Goal: Feedback & Contribution: Contribute content

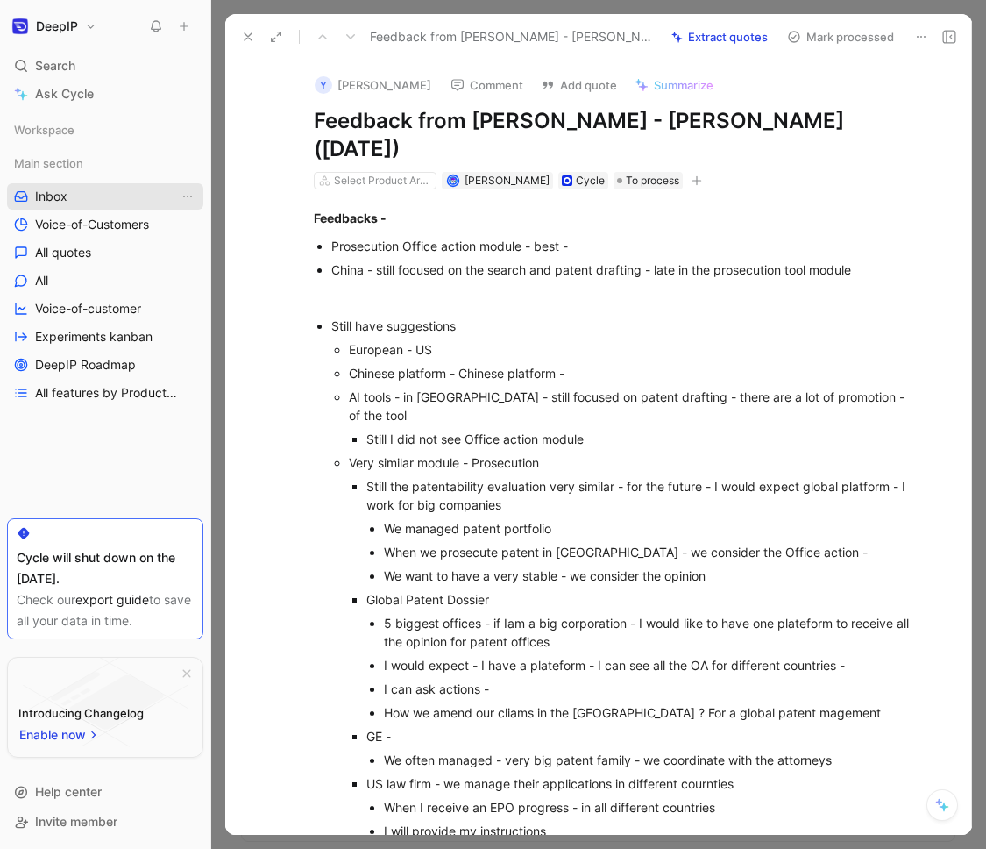
click at [79, 194] on link "Inbox" at bounding box center [105, 196] width 196 height 26
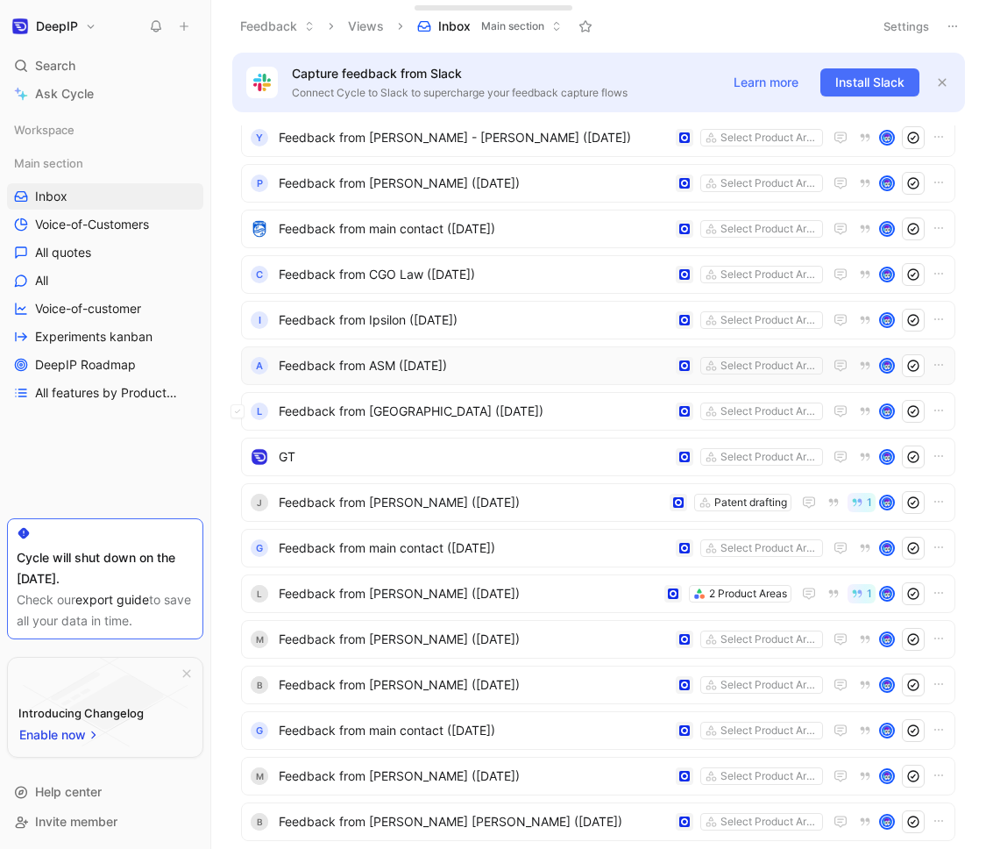
scroll to position [48, 0]
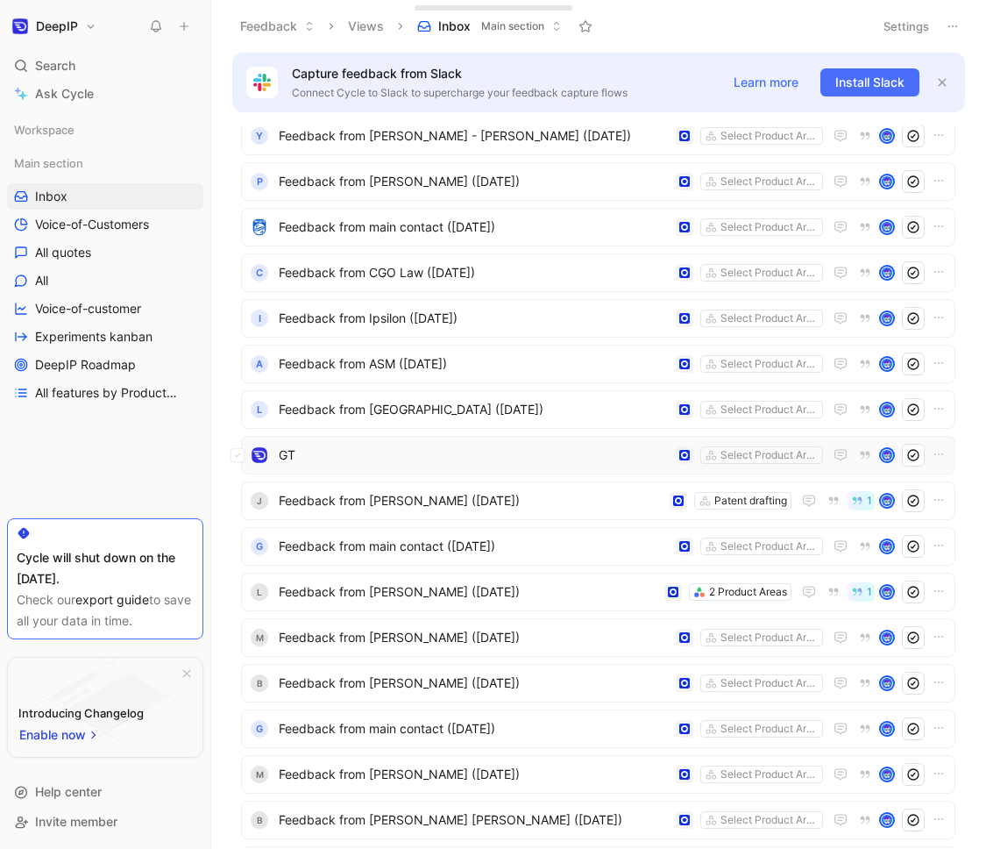
click at [283, 467] on div "GT Select Product Areas" at bounding box center [598, 455] width 715 height 39
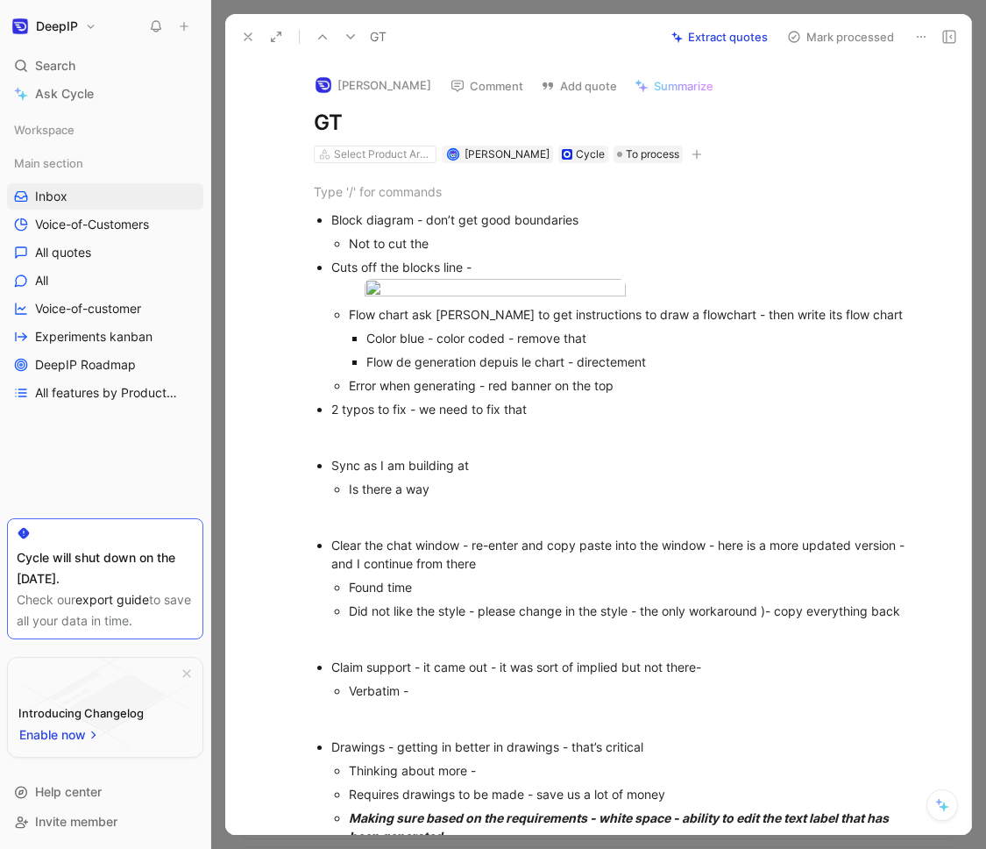
click at [249, 40] on icon at bounding box center [248, 37] width 14 height 14
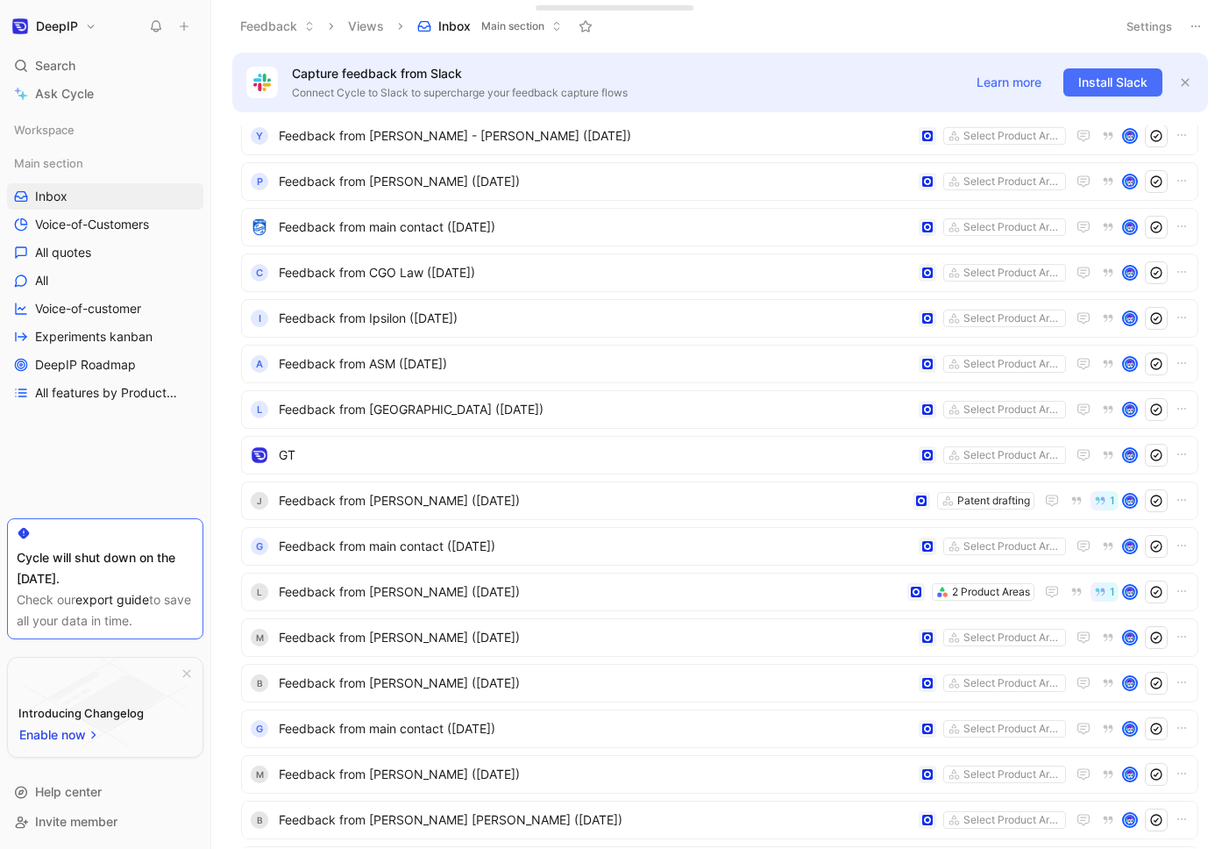
click at [190, 17] on button at bounding box center [184, 26] width 25 height 25
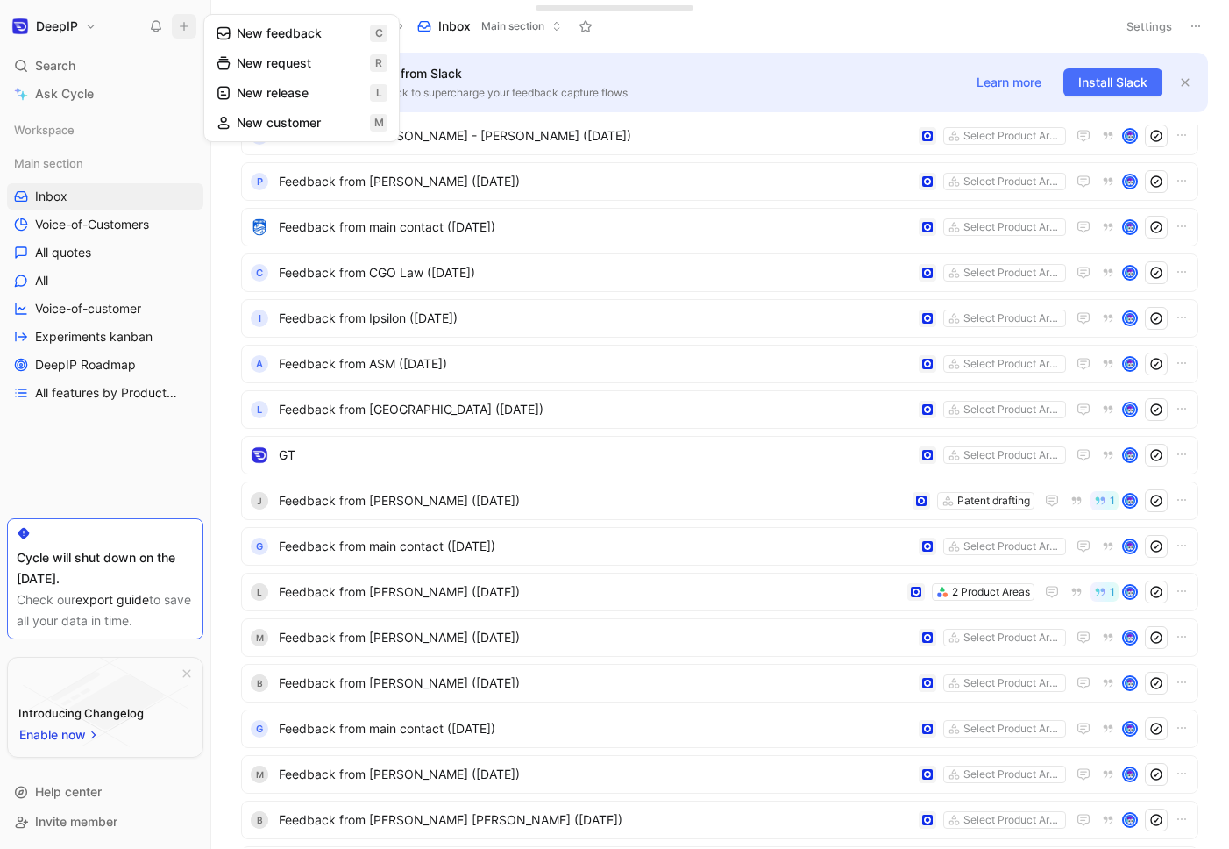
click at [296, 37] on button "New feedback c" at bounding box center [302, 33] width 188 height 30
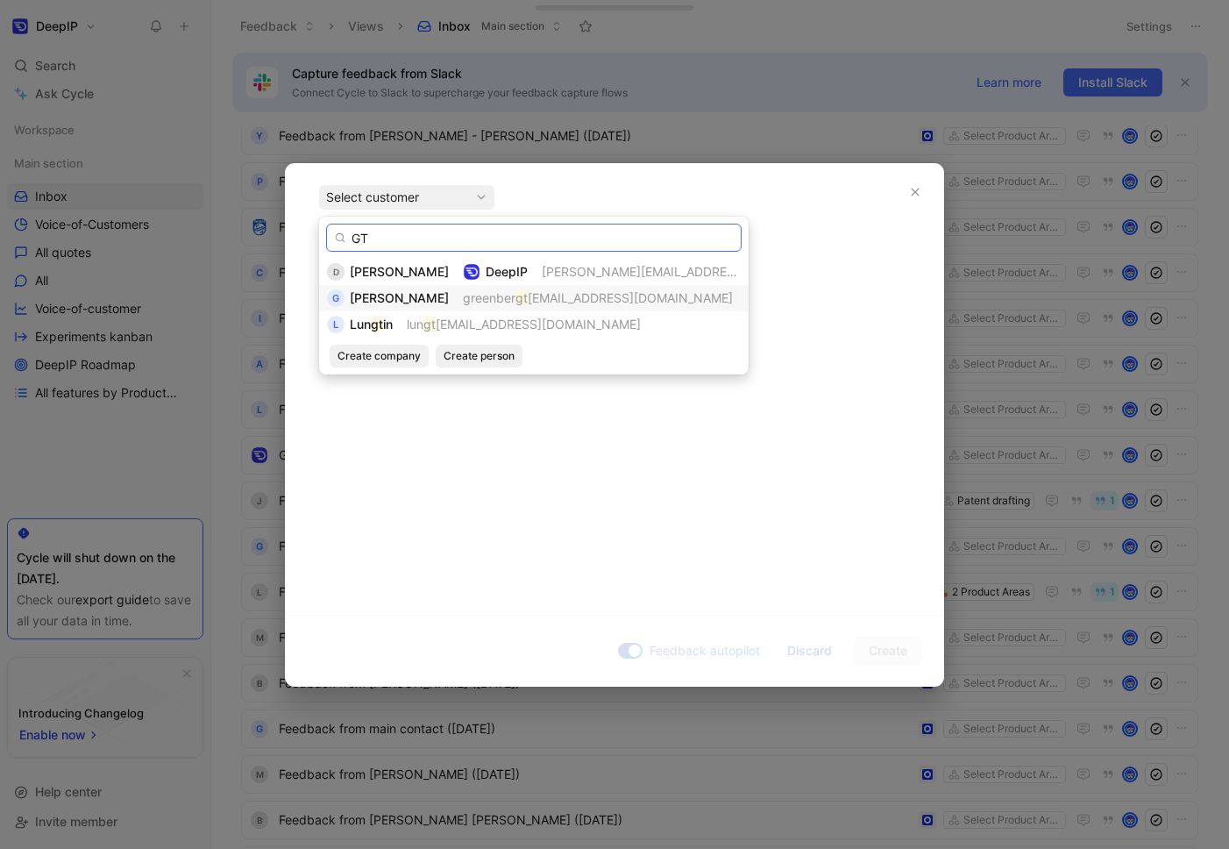
type input "GT"
click at [553, 302] on span "[EMAIL_ADDRESS][DOMAIN_NAME]" at bounding box center [630, 297] width 205 height 15
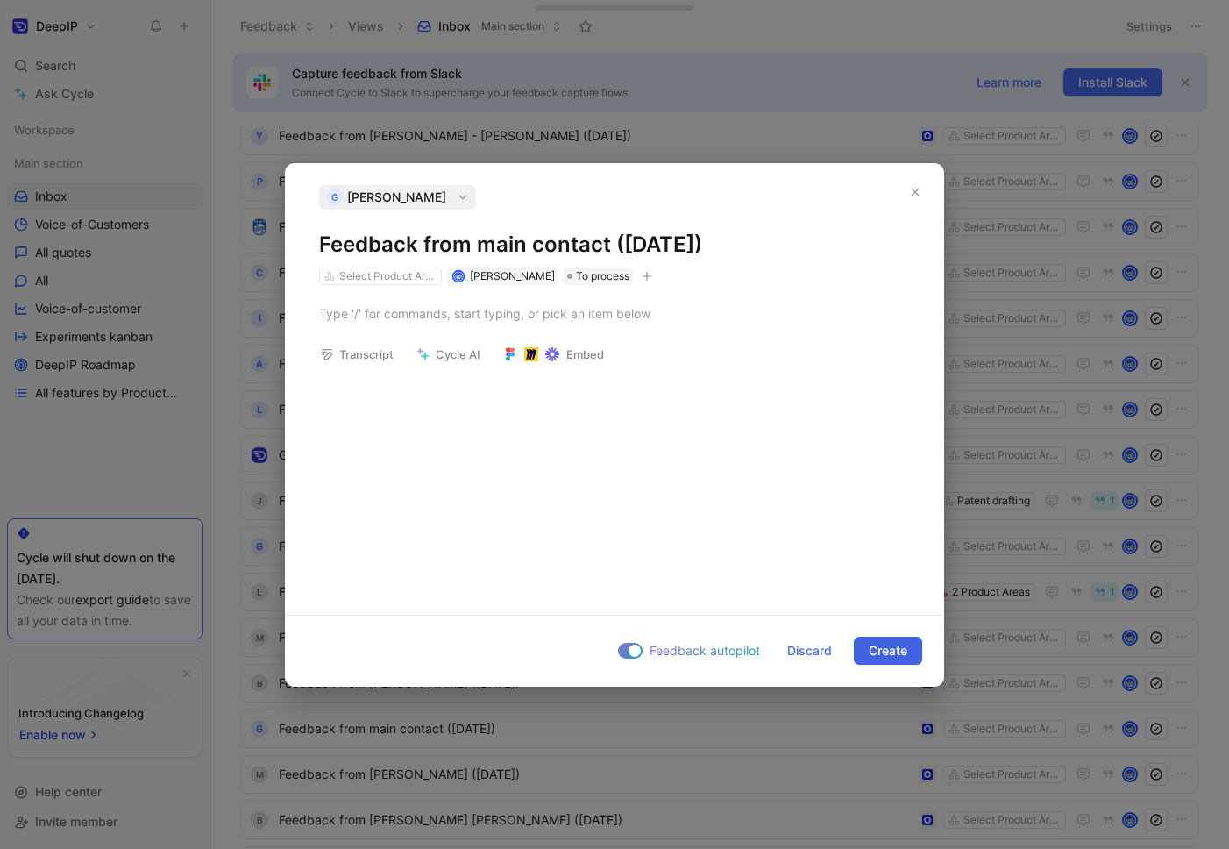
click at [902, 659] on span "Create" at bounding box center [888, 650] width 39 height 21
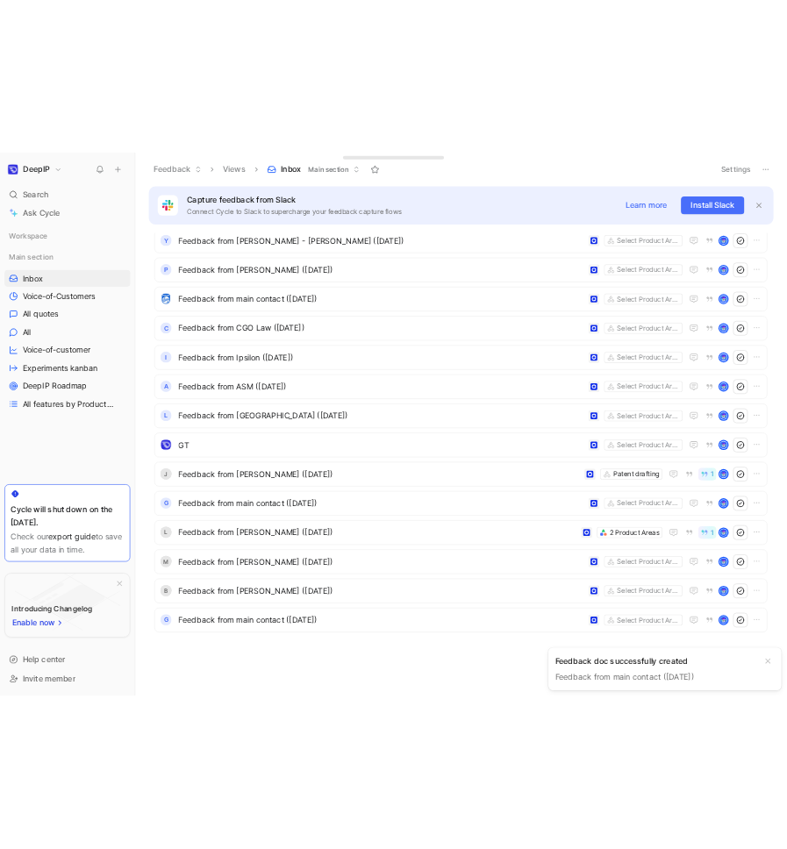
scroll to position [94, 0]
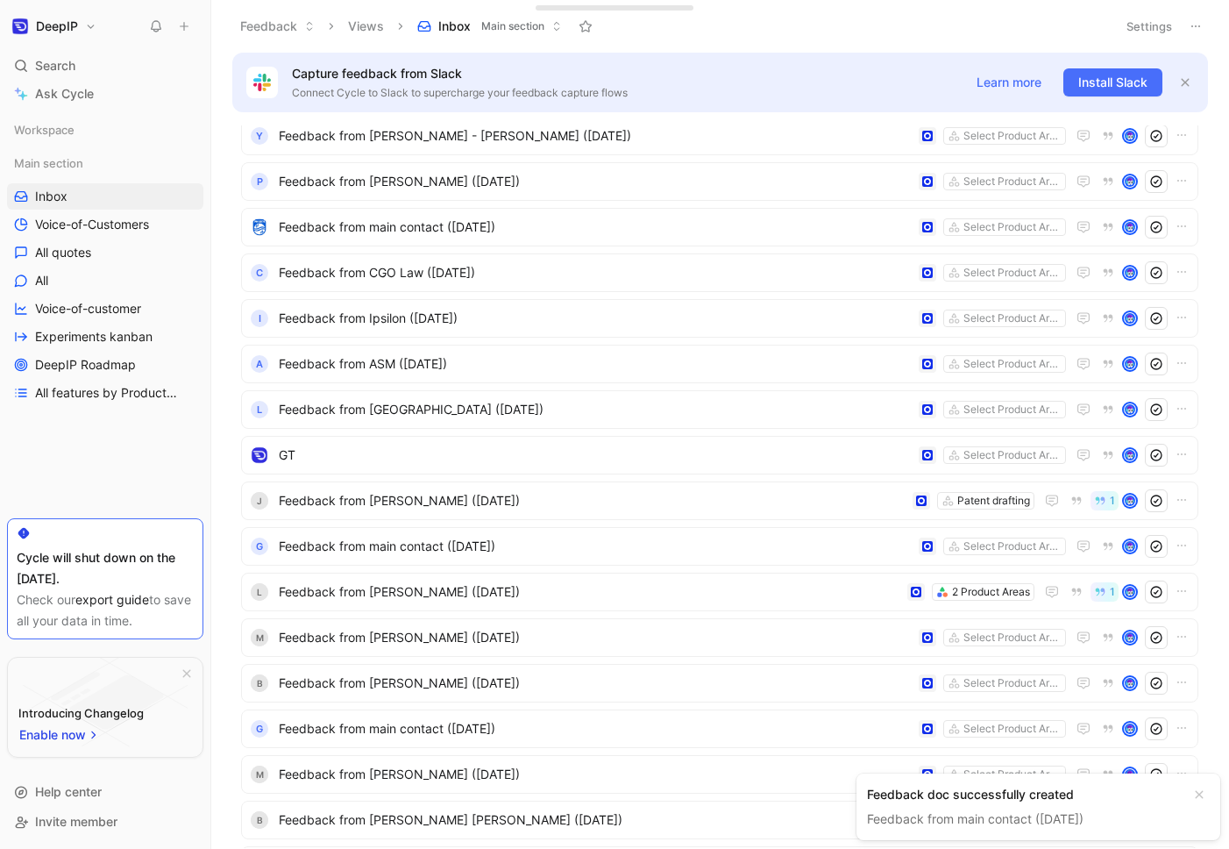
click at [963, 806] on div "Feedback doc successfully created Feedback from main contact ([DATE])" at bounding box center [1024, 807] width 315 height 46
click at [961, 817] on link "Feedback from main contact ([DATE])" at bounding box center [975, 818] width 217 height 15
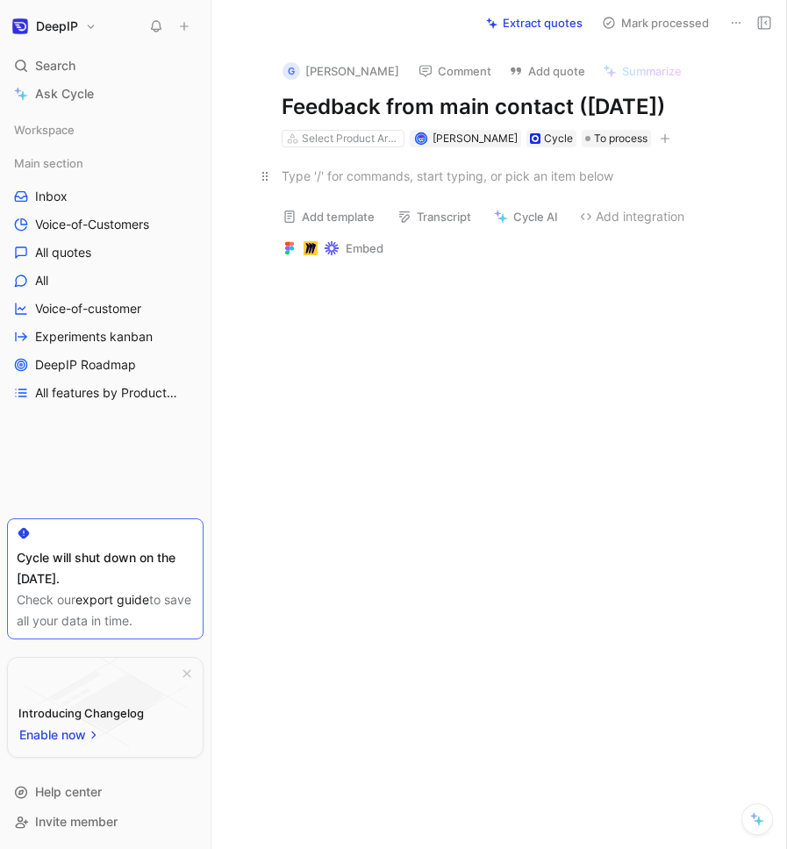
click at [460, 187] on p at bounding box center [517, 175] width 538 height 29
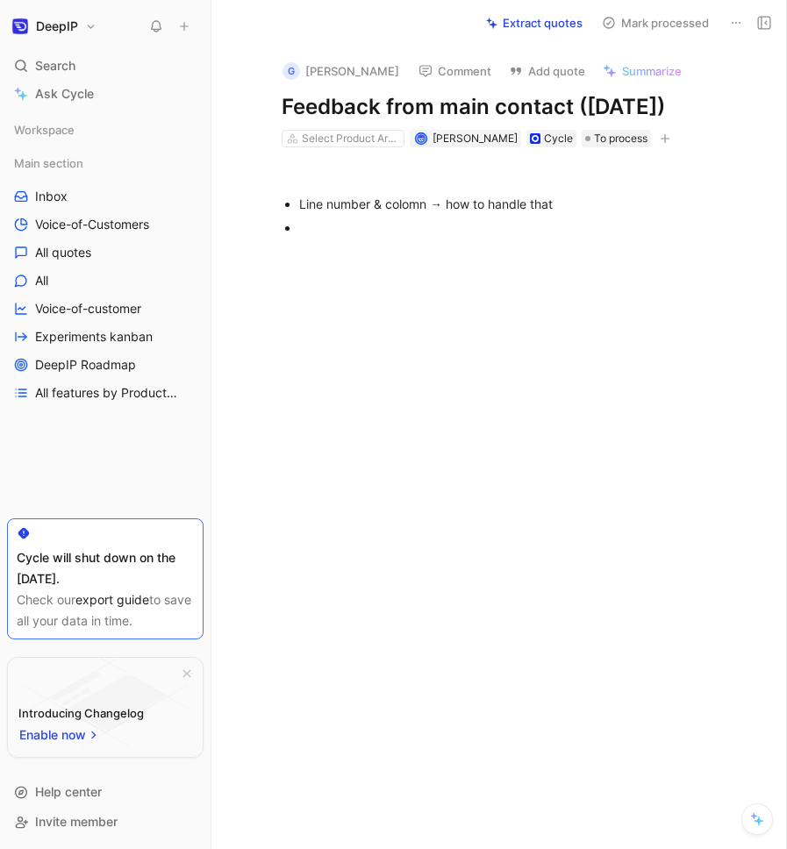
click at [399, 199] on div "Line number & colomn → how to handle that" at bounding box center [526, 204] width 454 height 18
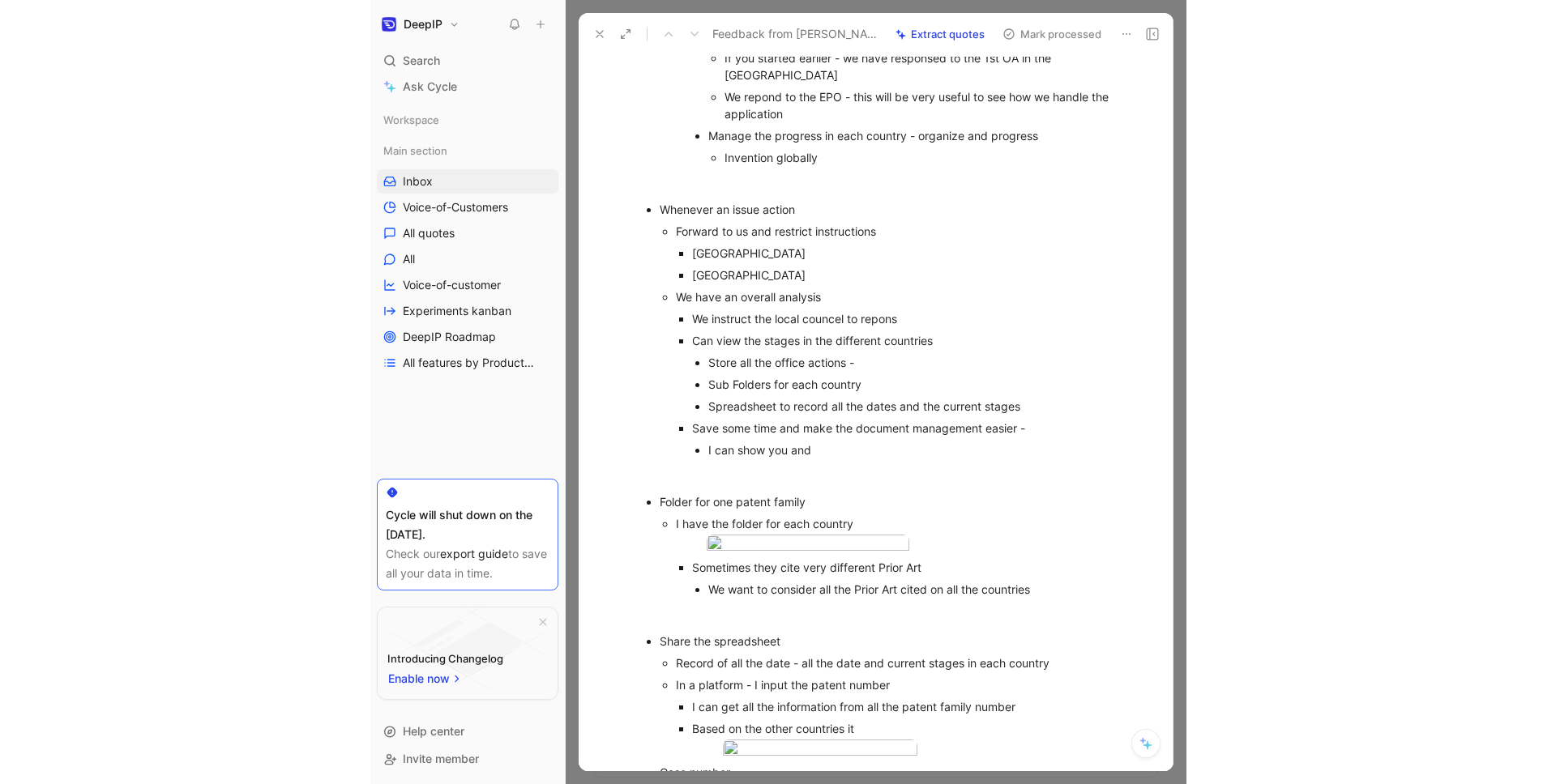
scroll to position [1072, 0]
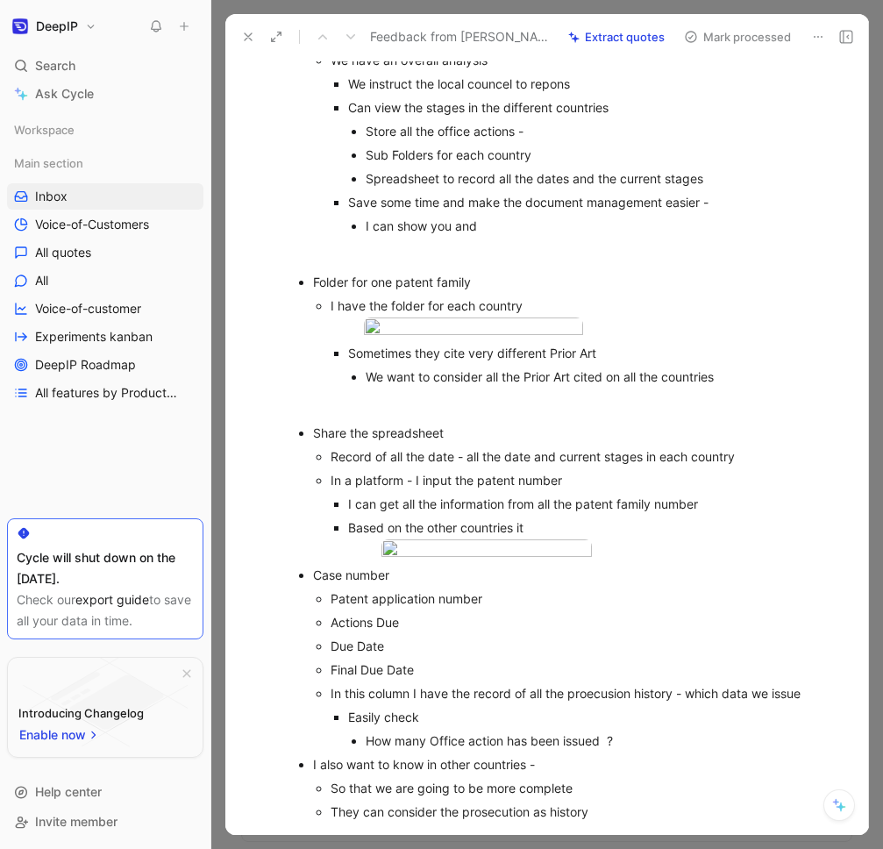
click at [250, 37] on icon at bounding box center [248, 37] width 14 height 14
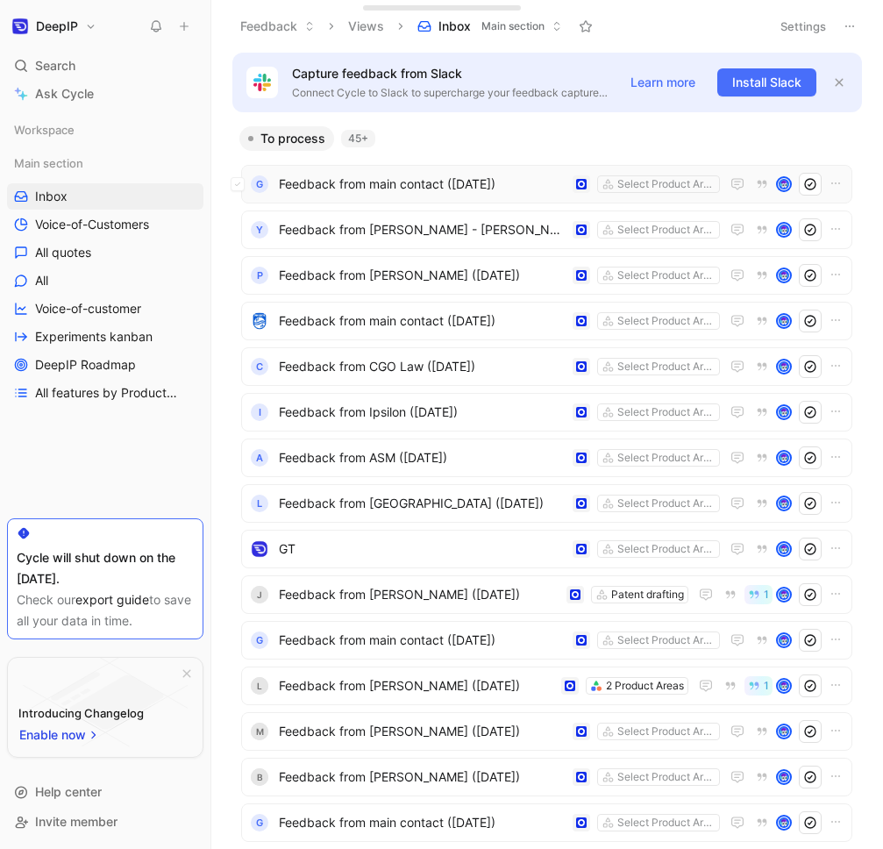
click at [360, 174] on span "Feedback from main contact ([DATE])" at bounding box center [422, 184] width 287 height 21
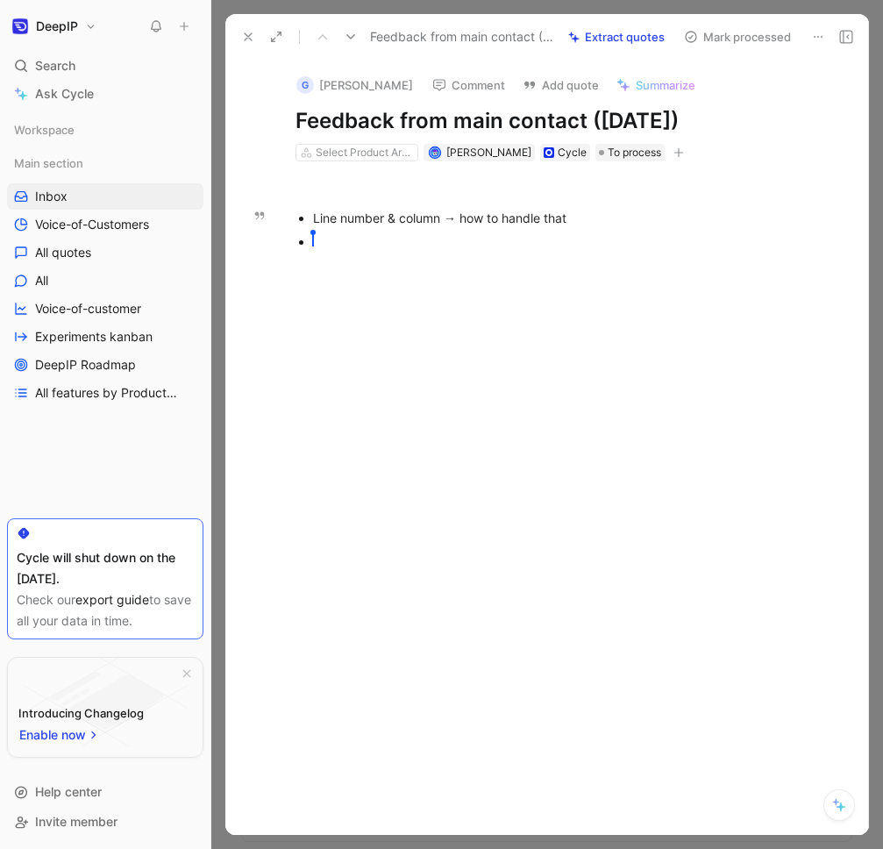
click at [352, 253] on p "[PERSON_NAME]" at bounding box center [574, 242] width 523 height 24
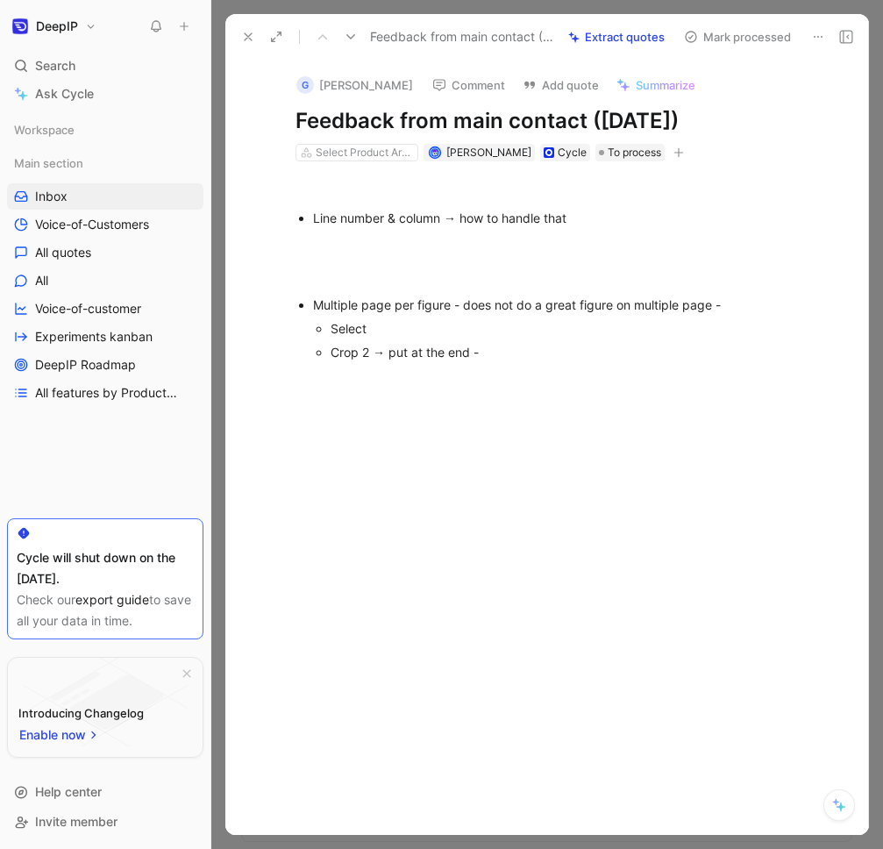
click at [534, 367] on div "Line number & column → how to handle that Damien Mossuz Multiple page per figur…" at bounding box center [565, 269] width 607 height 217
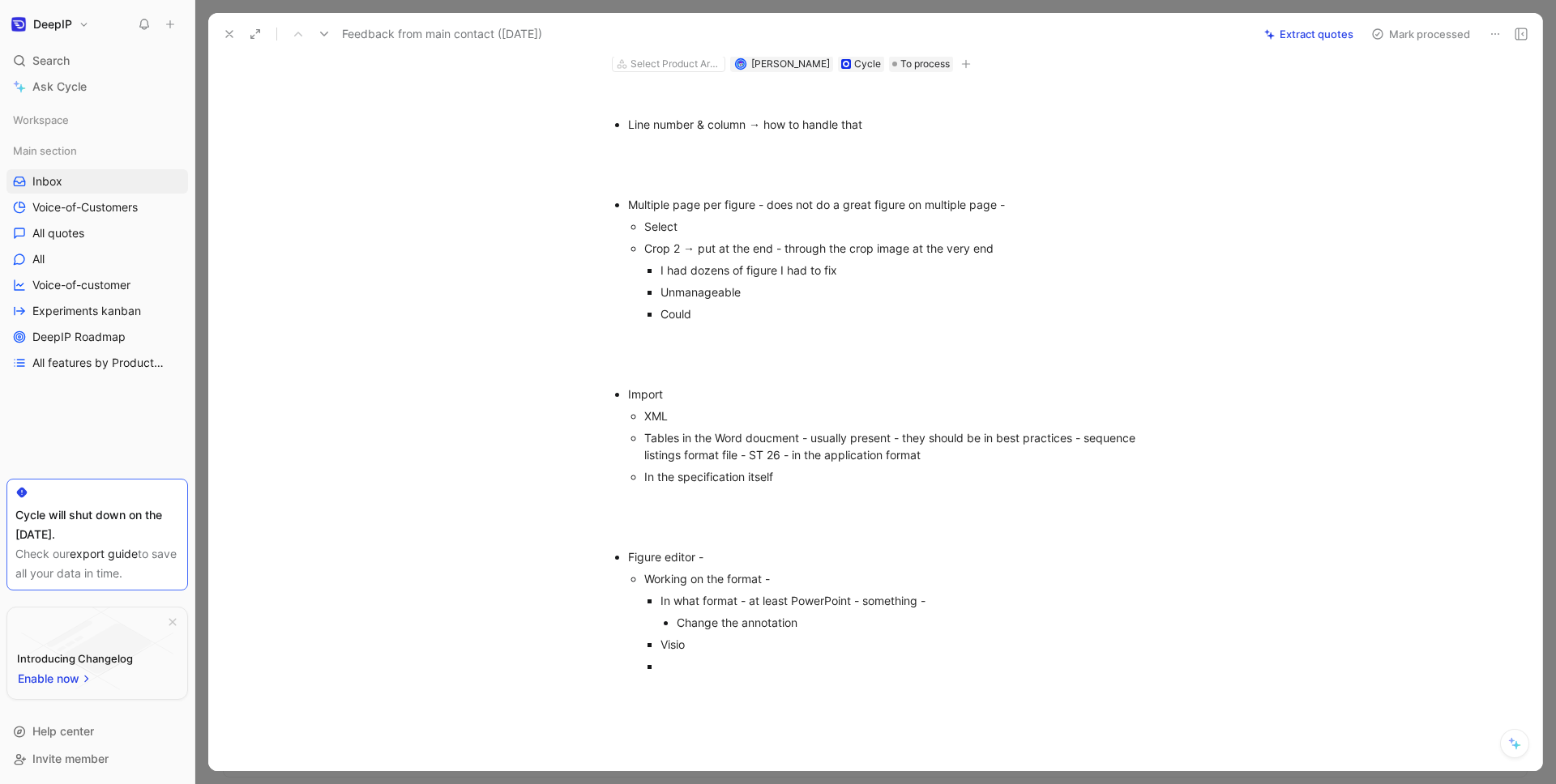
scroll to position [78, 0]
click at [702, 510] on div at bounding box center [892, 501] width 561 height 17
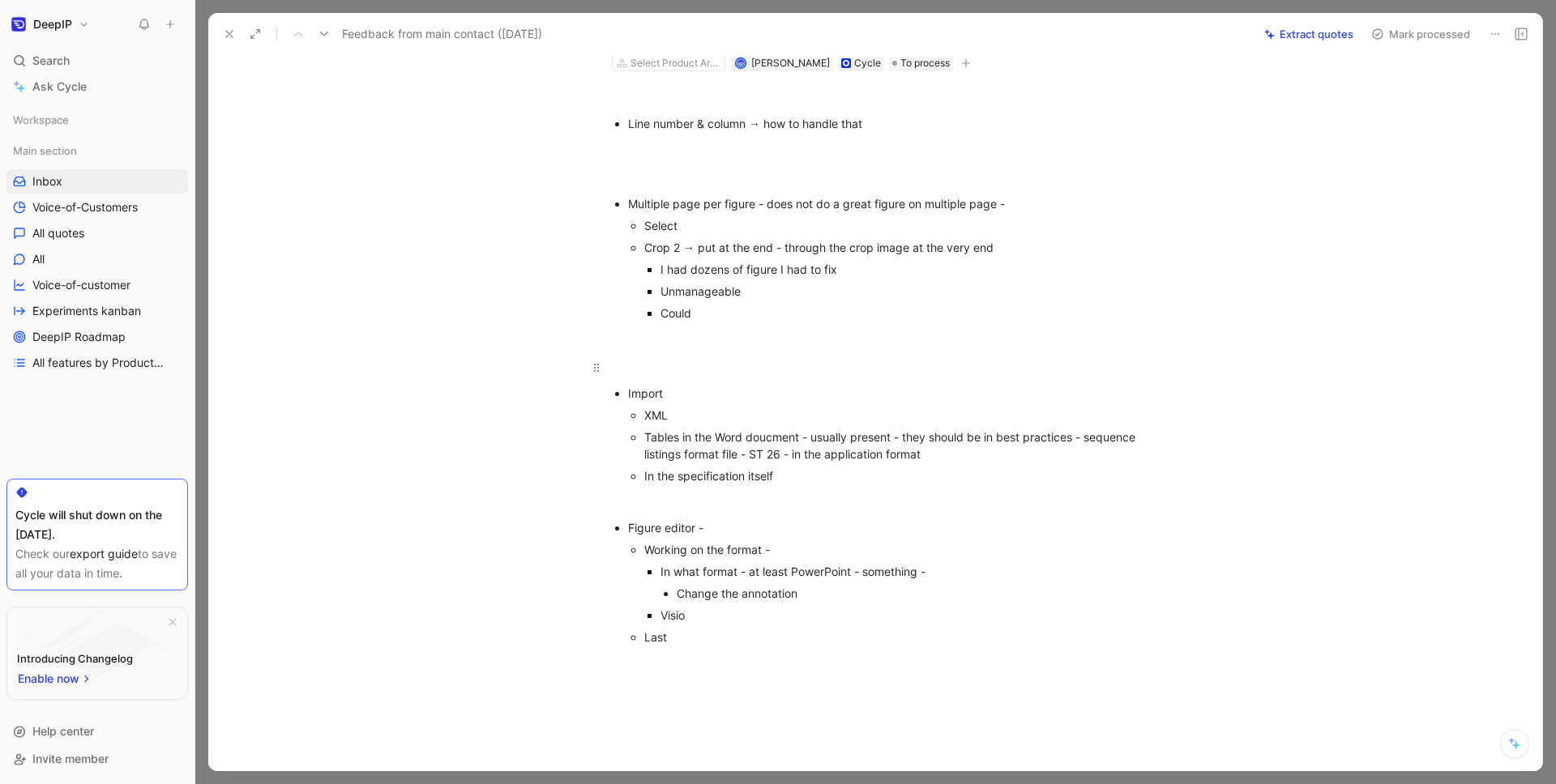
click at [690, 359] on div at bounding box center [892, 367] width 561 height 17
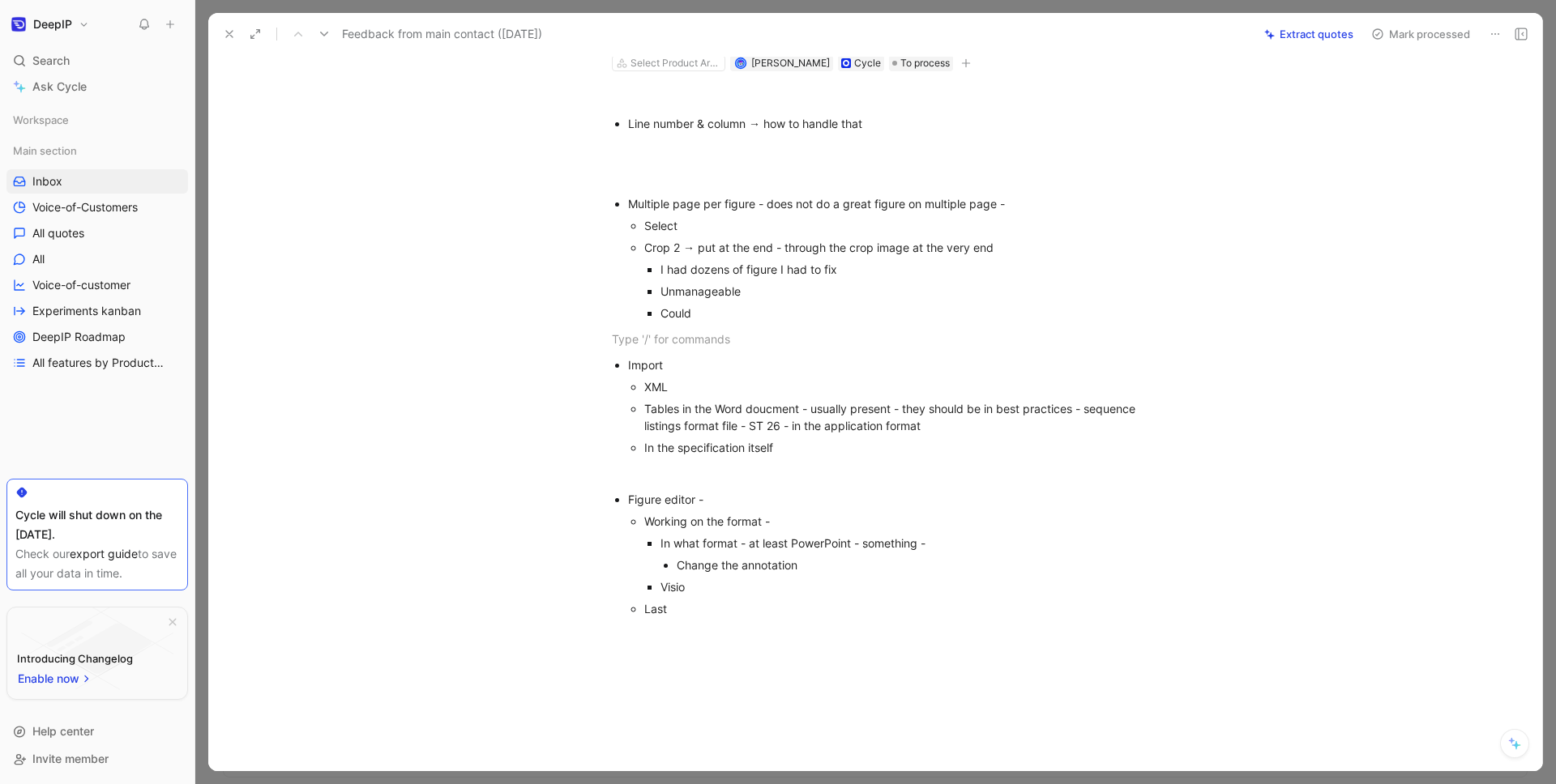
scroll to position [0, 0]
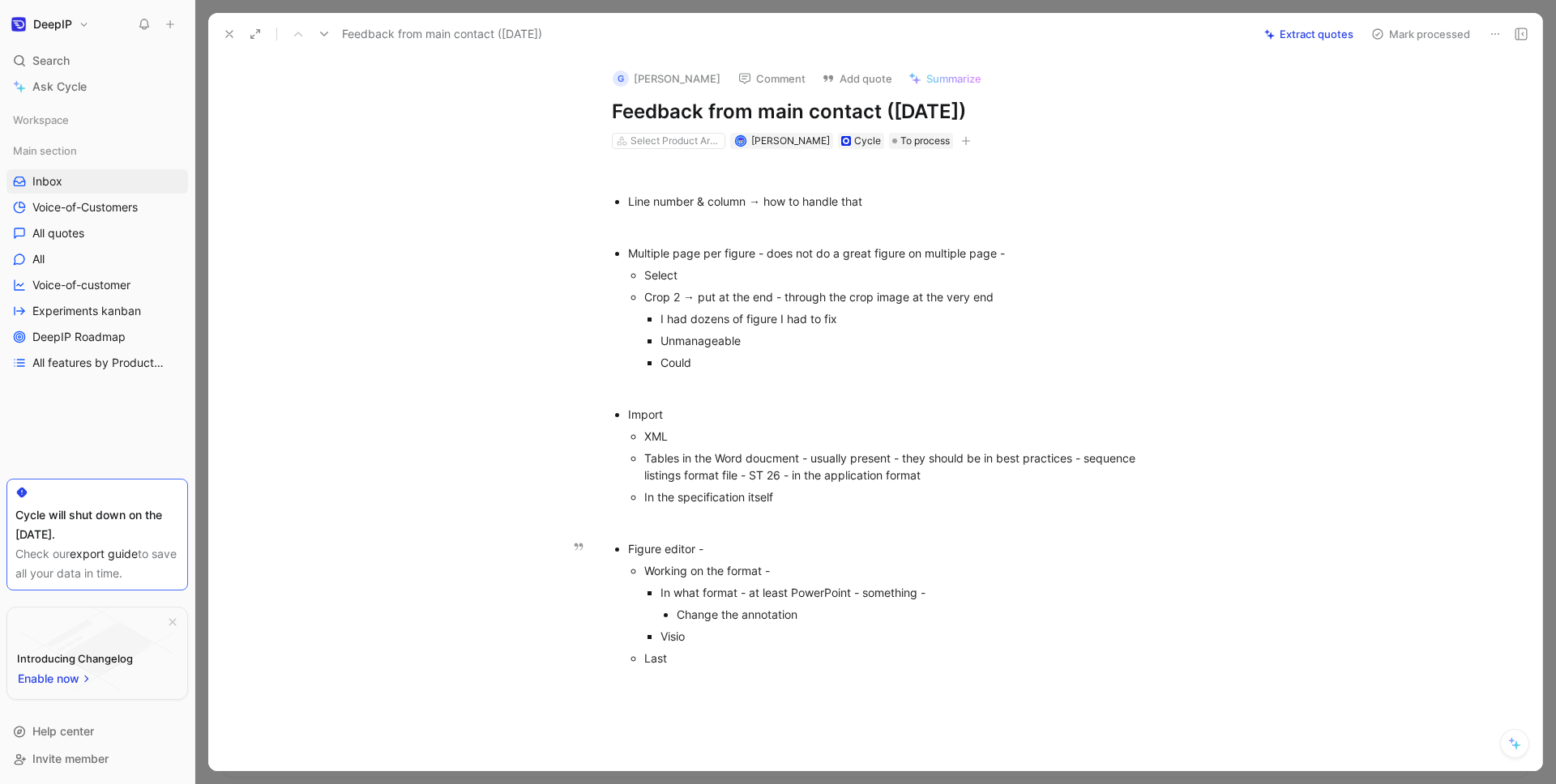
click at [723, 645] on p "Visio" at bounding box center [917, 636] width 512 height 22
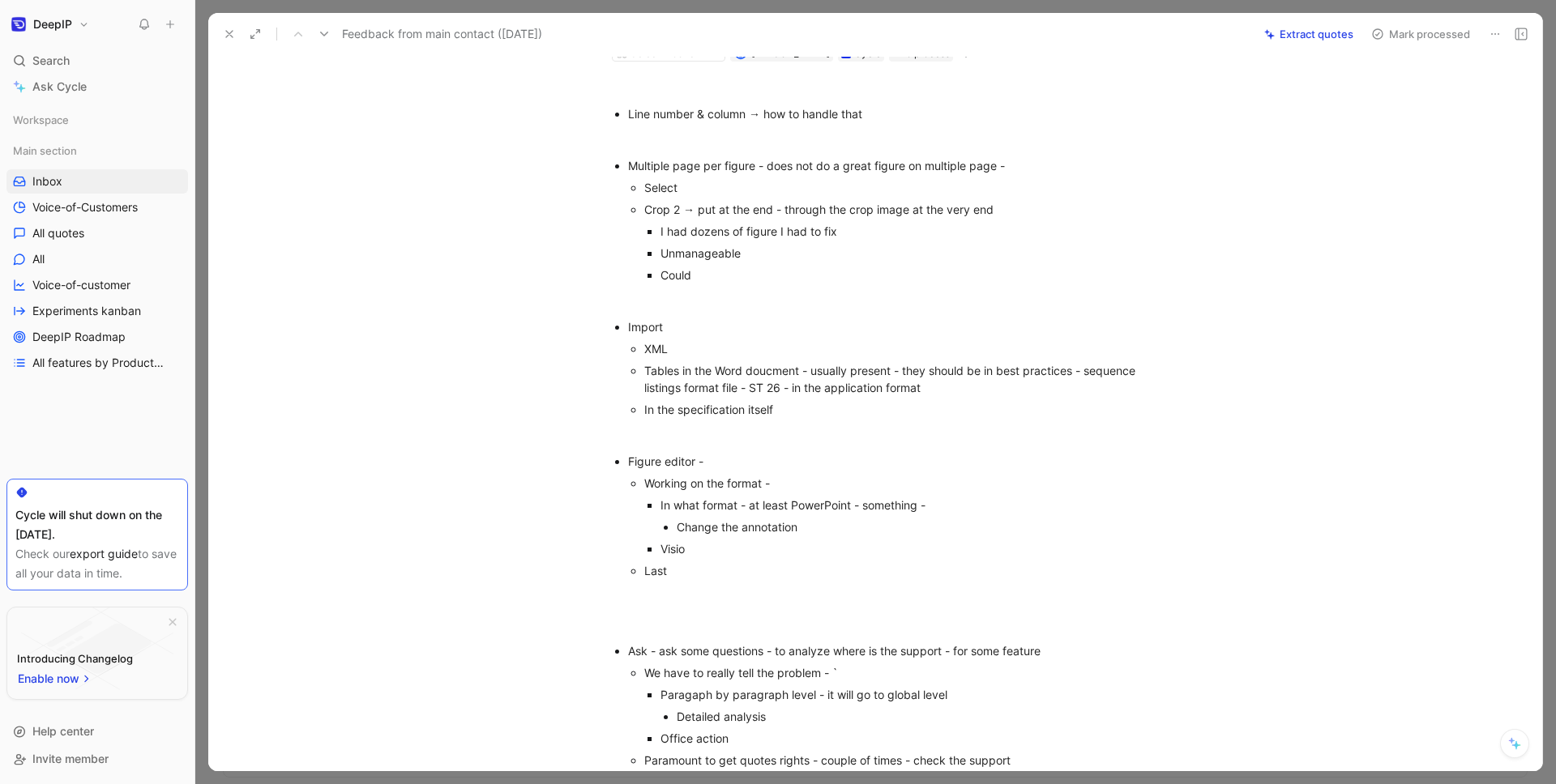
scroll to position [109, 0]
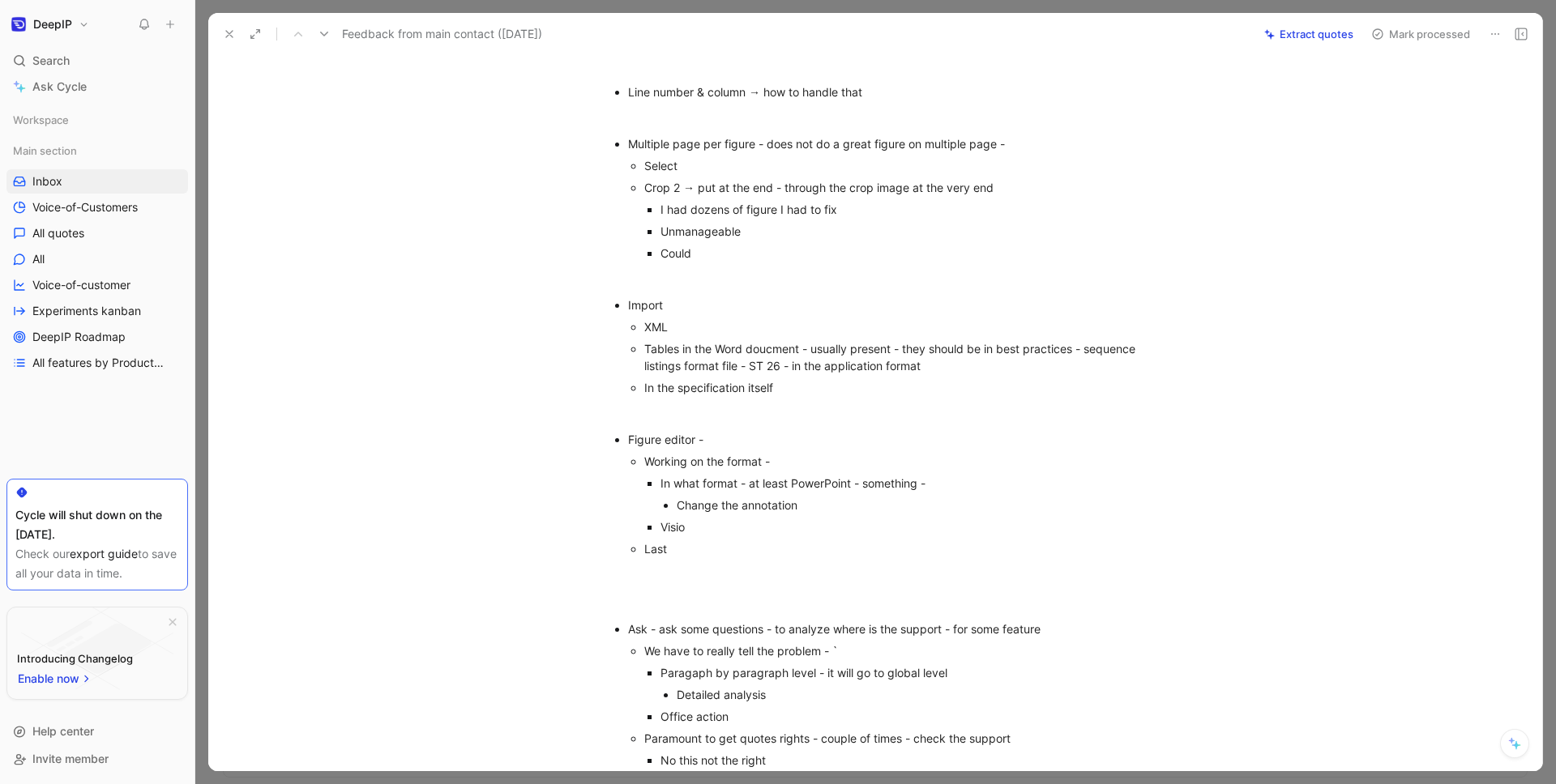
click at [233, 35] on icon at bounding box center [229, 34] width 13 height 13
